Goal: Information Seeking & Learning: Check status

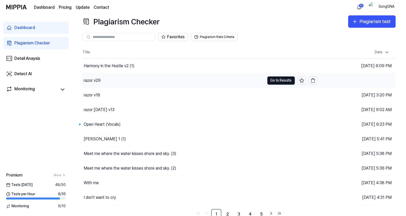
scroll to position [7, 0]
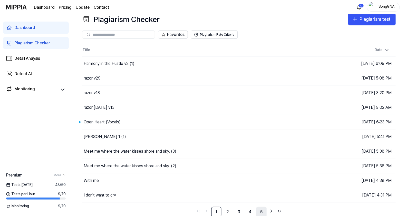
click at [262, 210] on link "5" at bounding box center [261, 212] width 10 height 10
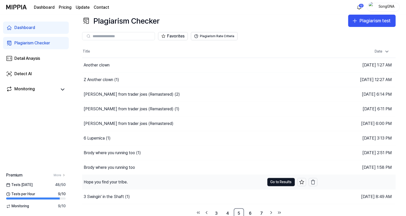
scroll to position [7, 0]
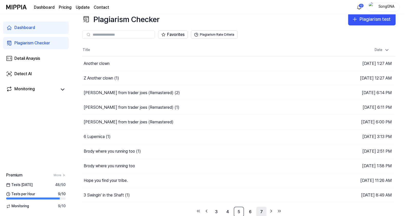
click at [264, 210] on link "7" at bounding box center [261, 212] width 10 height 10
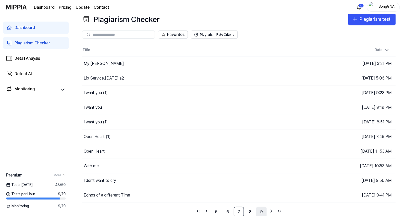
click at [259, 213] on link "9" at bounding box center [261, 212] width 10 height 10
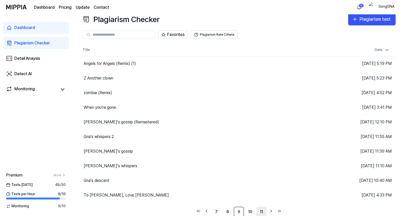
click at [263, 211] on link "11" at bounding box center [261, 212] width 10 height 10
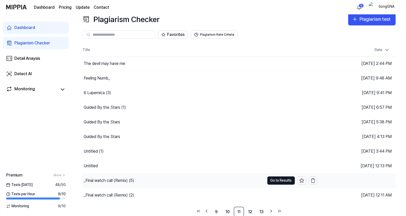
click at [105, 178] on div "_Final watch call (Remix) (5)" at bounding box center [109, 180] width 51 height 6
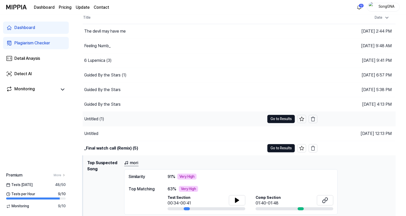
scroll to position [71, 0]
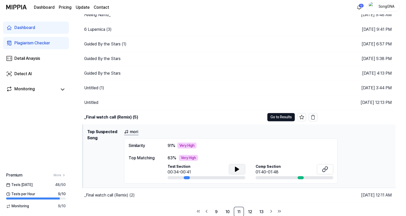
click at [235, 167] on icon at bounding box center [237, 169] width 4 height 5
click at [235, 167] on icon at bounding box center [235, 169] width 1 height 4
click at [192, 97] on div "Untitled" at bounding box center [174, 102] width 182 height 14
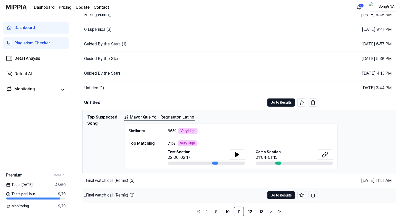
click at [177, 191] on div "_Final watch call (Remix) (2)" at bounding box center [174, 195] width 182 height 14
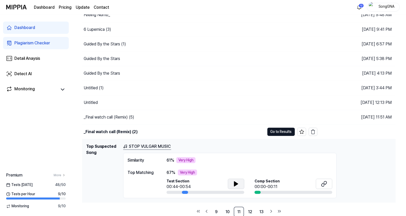
click at [239, 184] on button at bounding box center [236, 184] width 16 height 10
click at [239, 184] on icon at bounding box center [236, 184] width 6 height 6
click at [251, 209] on link "12" at bounding box center [250, 212] width 10 height 10
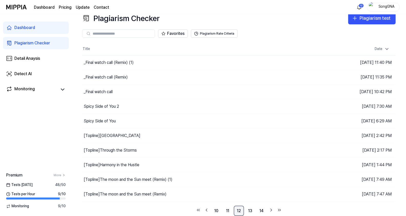
scroll to position [7, 0]
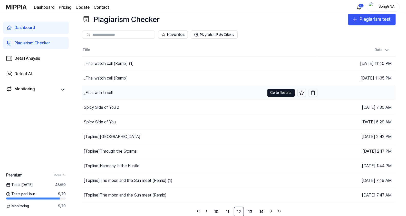
click at [101, 92] on div "_Final watch call" at bounding box center [98, 93] width 29 height 6
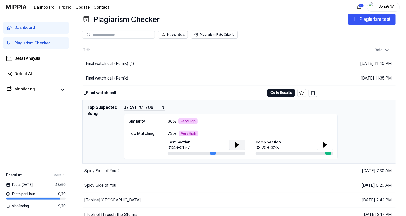
click at [238, 142] on icon at bounding box center [237, 145] width 6 height 6
click at [278, 93] on button "Go to Results" at bounding box center [280, 93] width 27 height 8
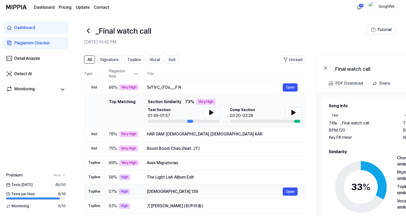
scroll to position [32, 0]
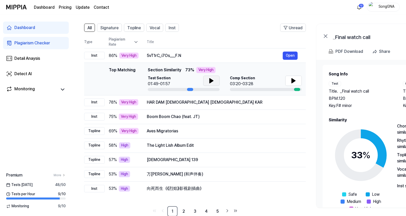
click at [214, 80] on icon at bounding box center [211, 81] width 6 height 6
click at [292, 79] on icon at bounding box center [294, 80] width 4 height 5
click at [293, 79] on icon at bounding box center [292, 81] width 1 height 4
click at [293, 79] on icon at bounding box center [294, 80] width 4 height 5
click at [293, 79] on icon at bounding box center [292, 81] width 1 height 4
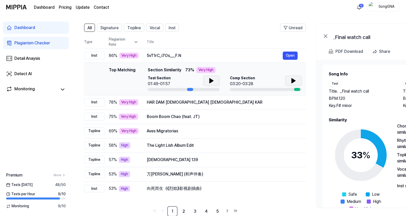
click at [241, 82] on div "03:20-03:28" at bounding box center [242, 84] width 25 height 6
click at [294, 81] on icon at bounding box center [294, 80] width 4 height 5
click at [286, 53] on button "Open" at bounding box center [290, 56] width 15 height 8
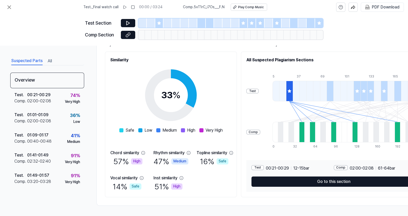
scroll to position [57, 0]
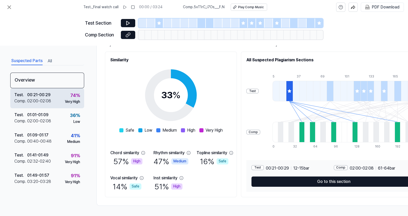
click at [49, 95] on div "00:21 - 00:29" at bounding box center [38, 95] width 23 height 6
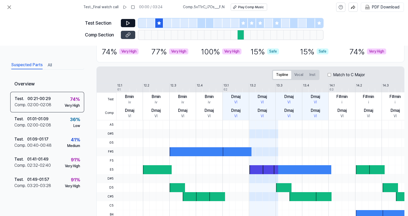
click at [126, 34] on icon at bounding box center [127, 35] width 3 height 3
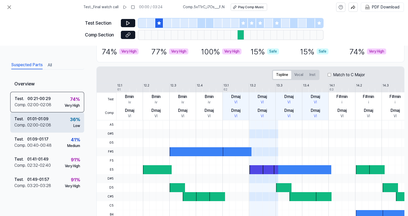
click at [32, 118] on div "01:01 - 01:09" at bounding box center [37, 119] width 21 height 6
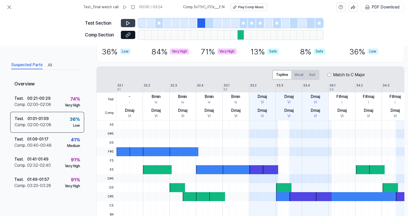
click at [128, 19] on button at bounding box center [128, 23] width 14 height 8
click at [128, 21] on icon at bounding box center [127, 23] width 5 height 5
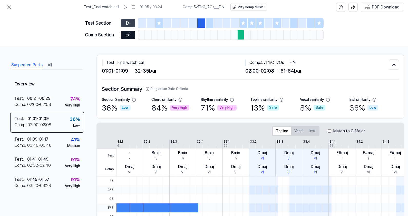
scroll to position [0, 0]
